Goal: Check status: Check status

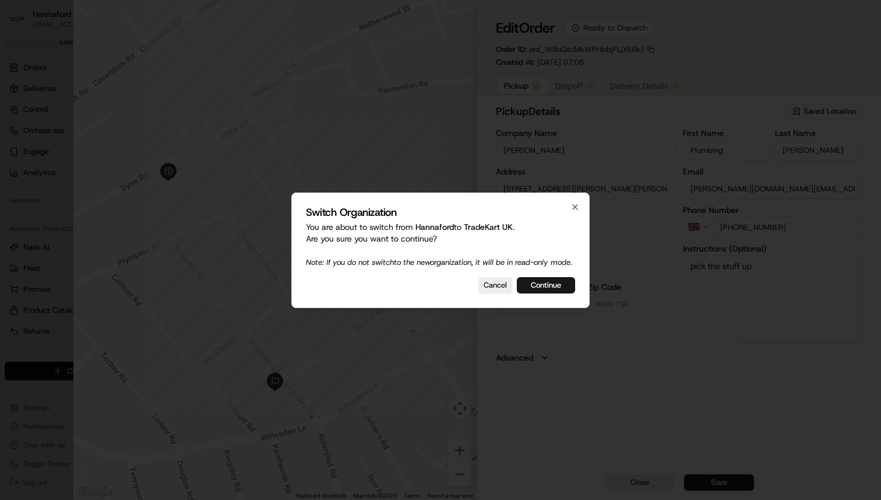
click at [545, 293] on button "Continue" at bounding box center [546, 285] width 58 height 16
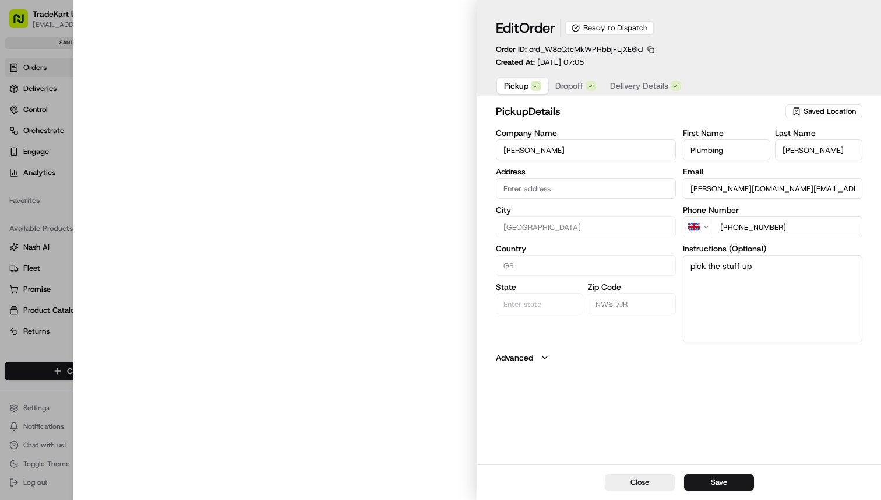
type input "[STREET_ADDRESS][PERSON_NAME][PERSON_NAME]"
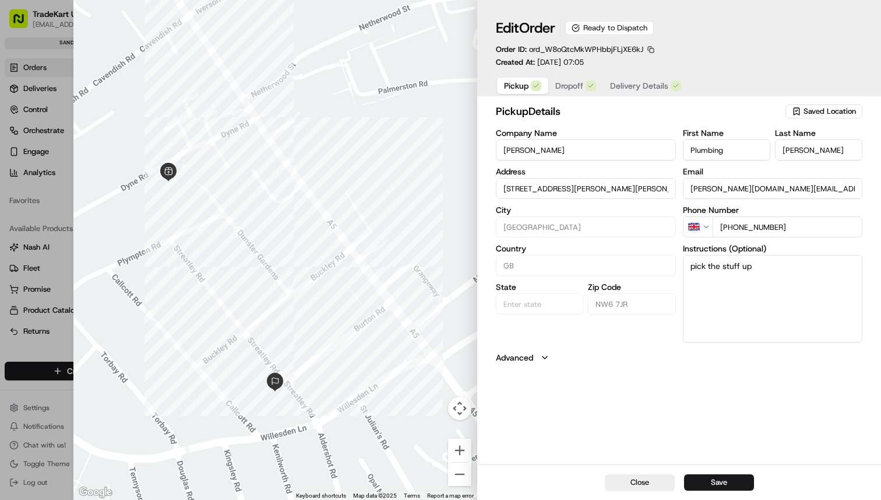
click at [655, 83] on span "Delivery Details" at bounding box center [639, 86] width 58 height 12
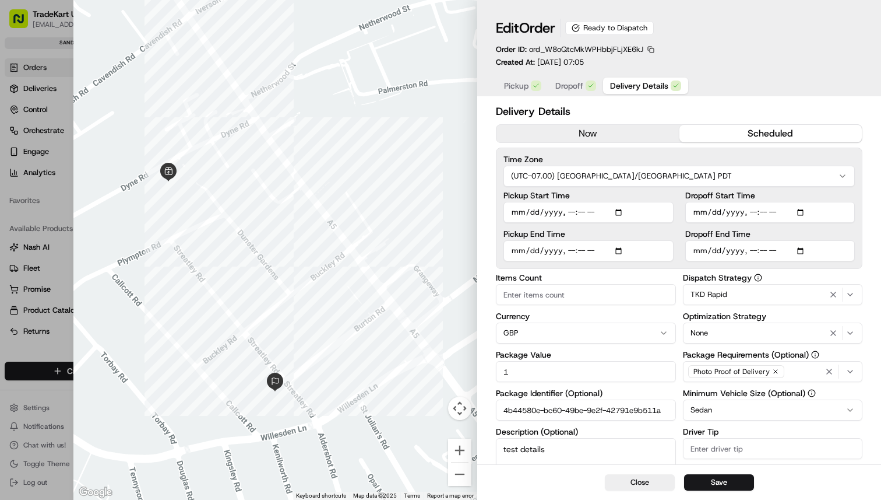
click at [557, 85] on span "Dropoff" at bounding box center [570, 86] width 28 height 12
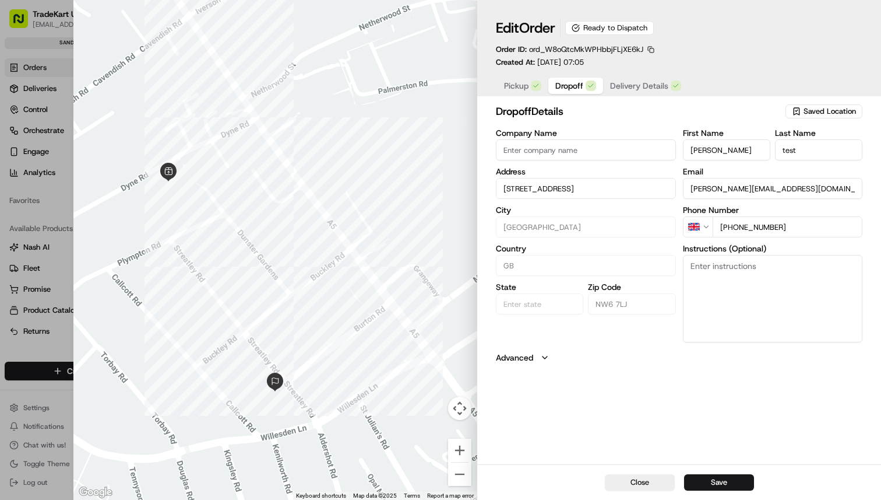
click at [644, 78] on button "Delivery Details" at bounding box center [645, 86] width 85 height 16
